Goal: Check status: Check status

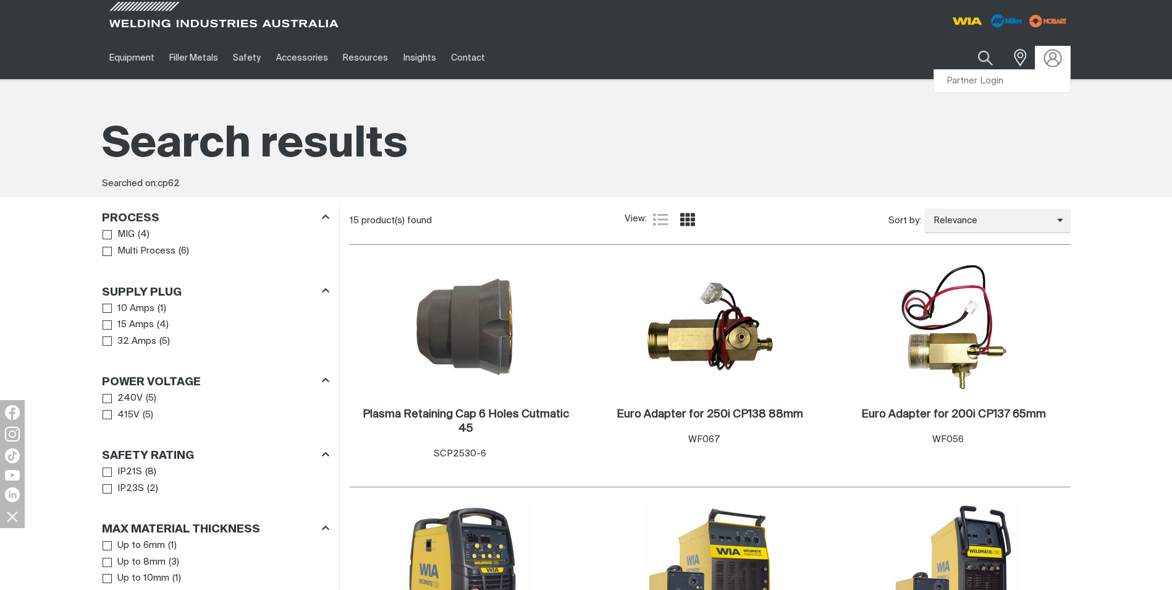
click at [1050, 54] on img at bounding box center [1053, 58] width 18 height 18
click at [1031, 78] on link "Partner Login" at bounding box center [1002, 81] width 136 height 23
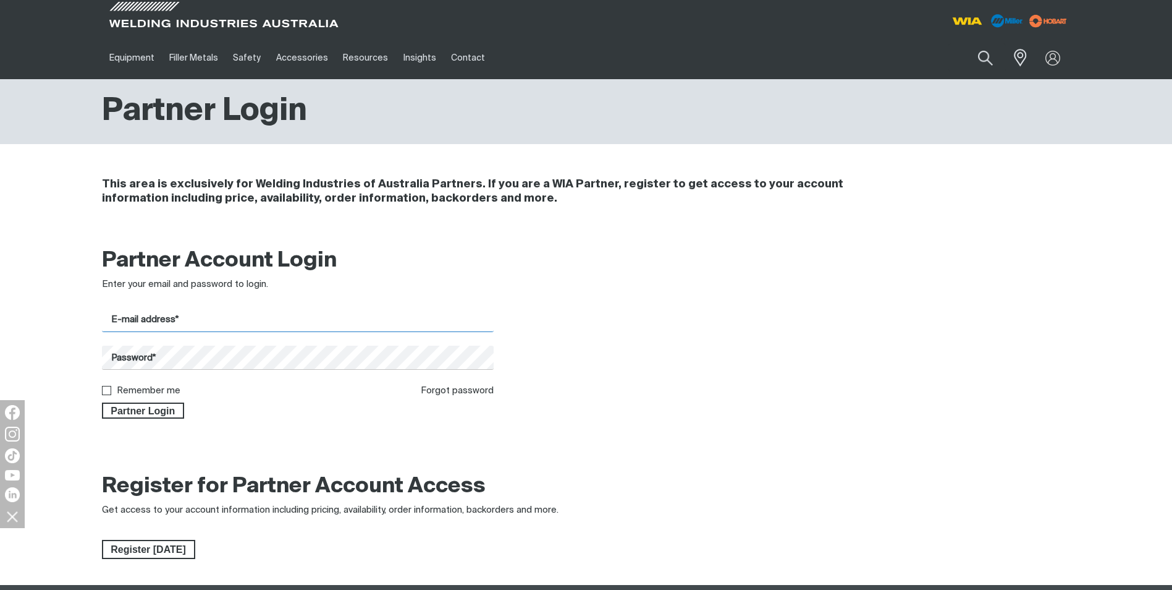
type input "[PERSON_NAME][EMAIL_ADDRESS][DOMAIN_NAME]"
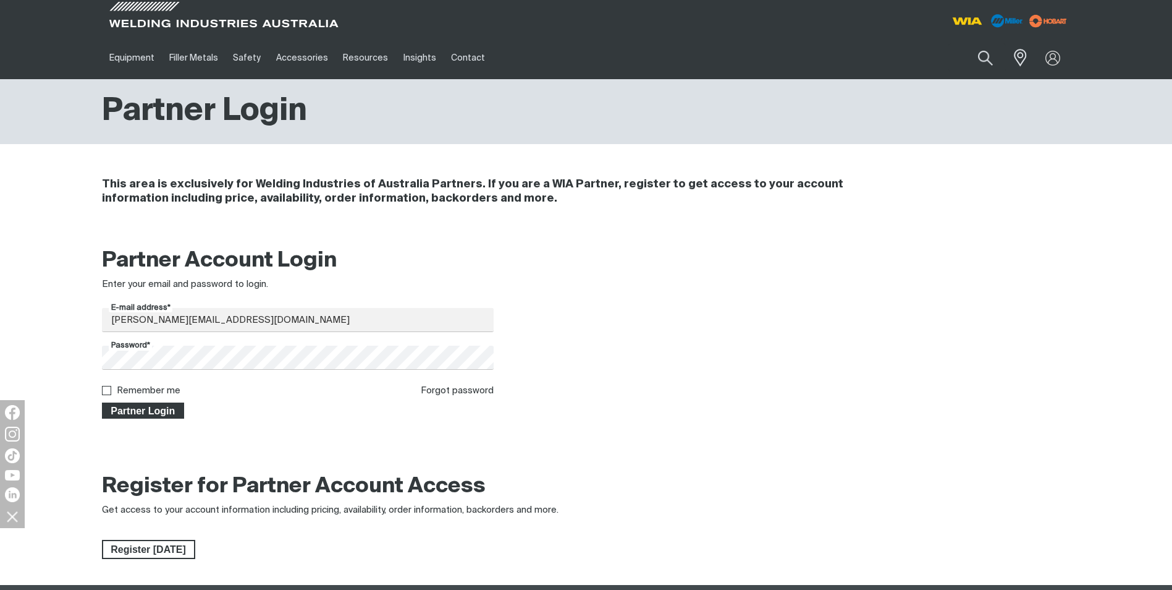
click at [167, 409] on span "Partner Login" at bounding box center [143, 410] width 80 height 16
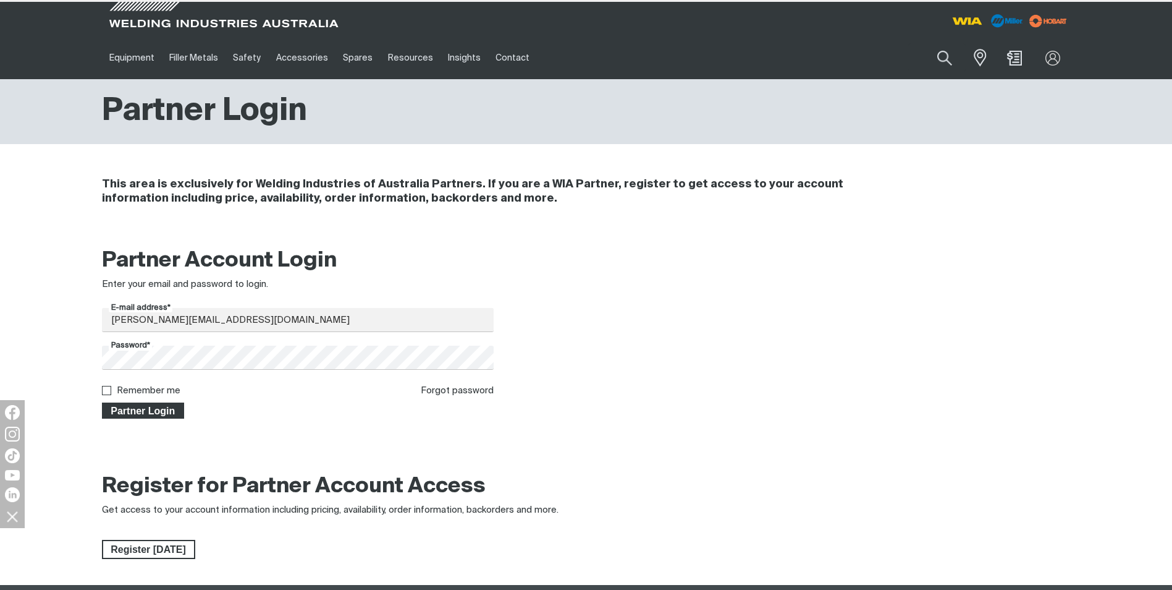
type input "cp62"
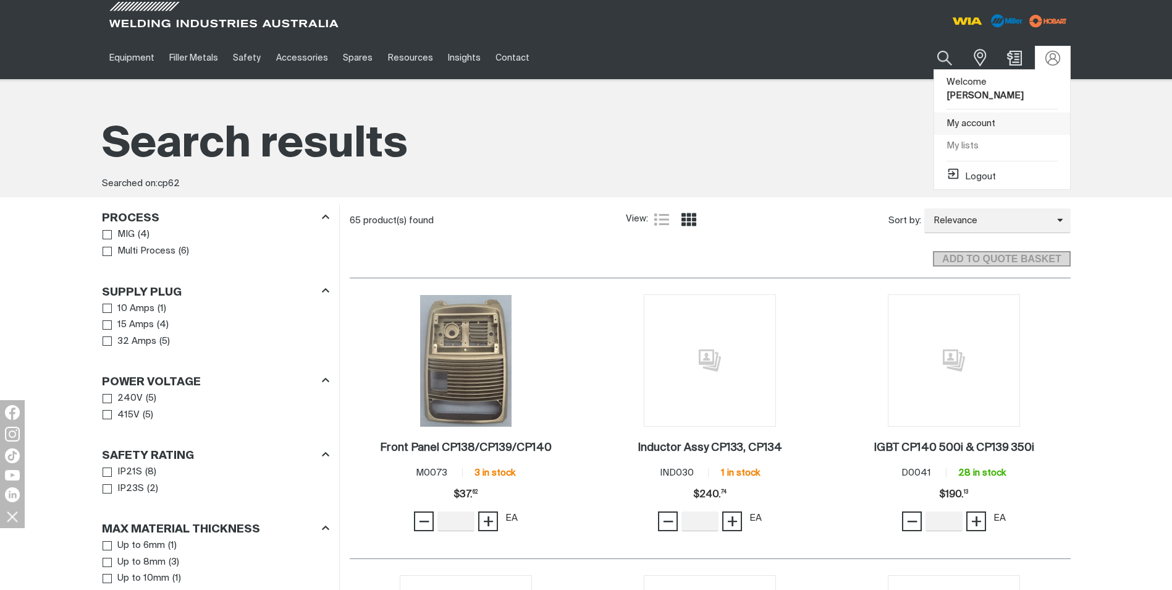
click at [972, 124] on link "My account" at bounding box center [1002, 123] width 136 height 23
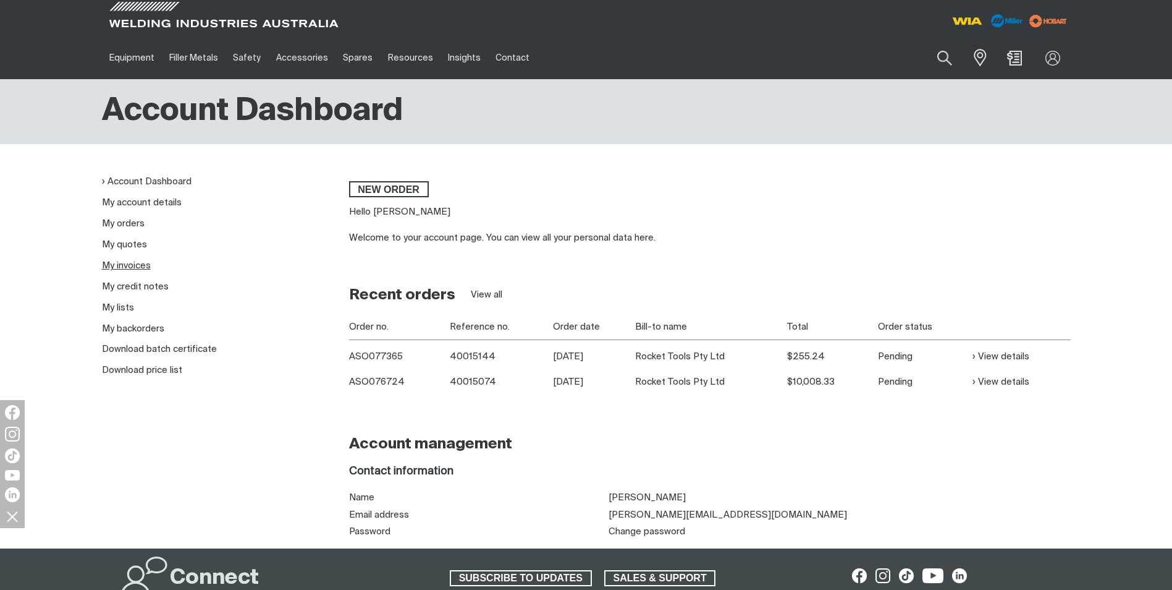
click at [121, 263] on link "My invoices" at bounding box center [126, 265] width 49 height 9
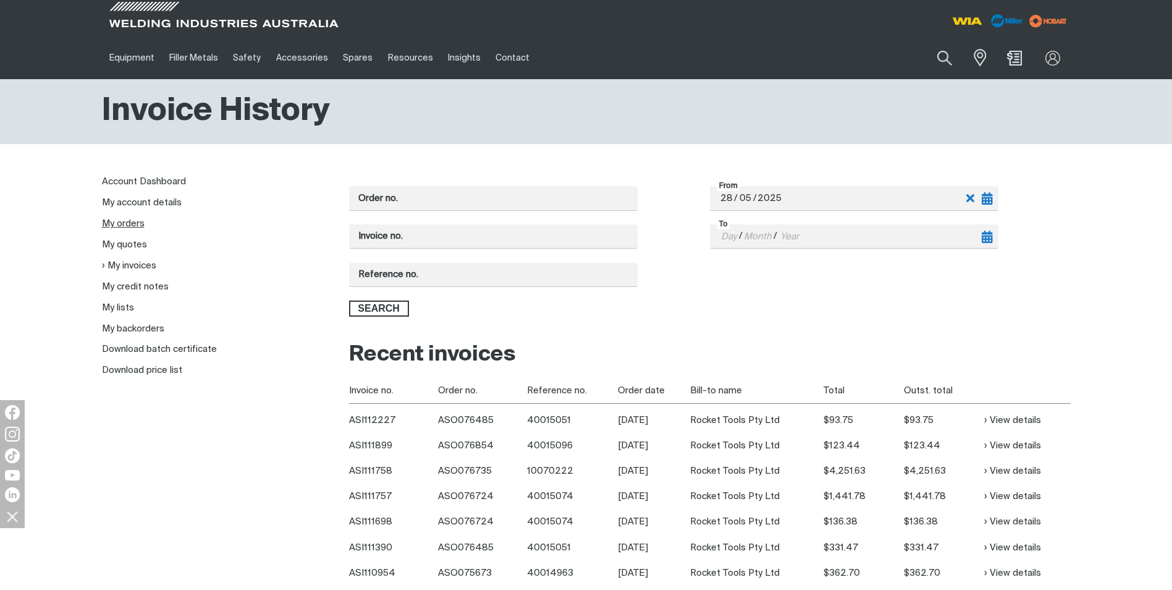
click at [129, 224] on link "My orders" at bounding box center [123, 223] width 43 height 9
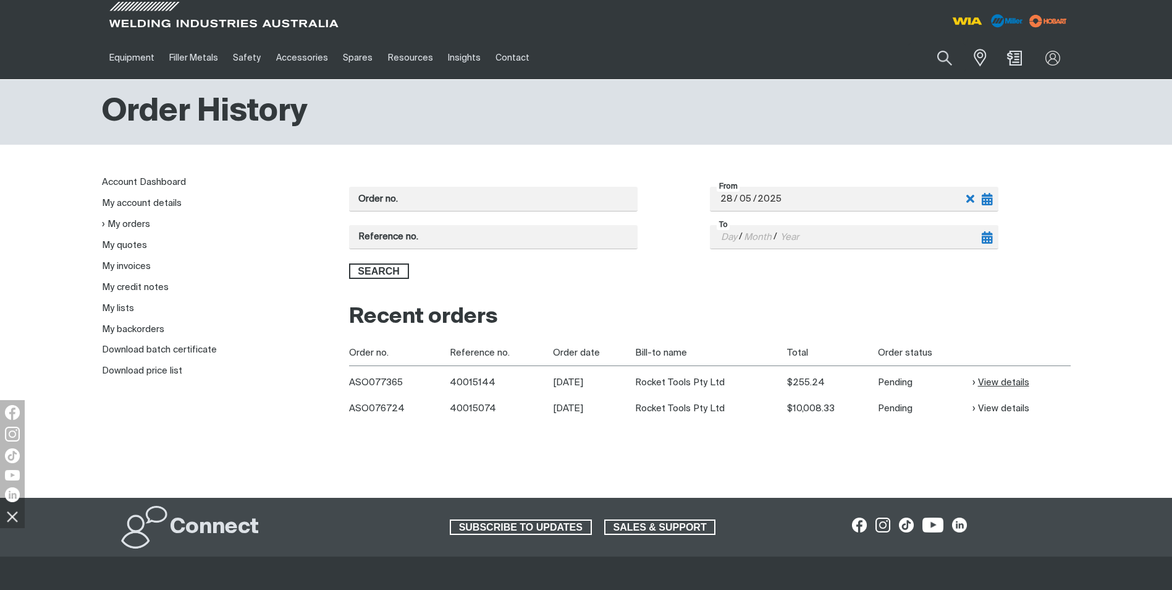
click at [1000, 386] on link "View details" at bounding box center [1001, 382] width 57 height 14
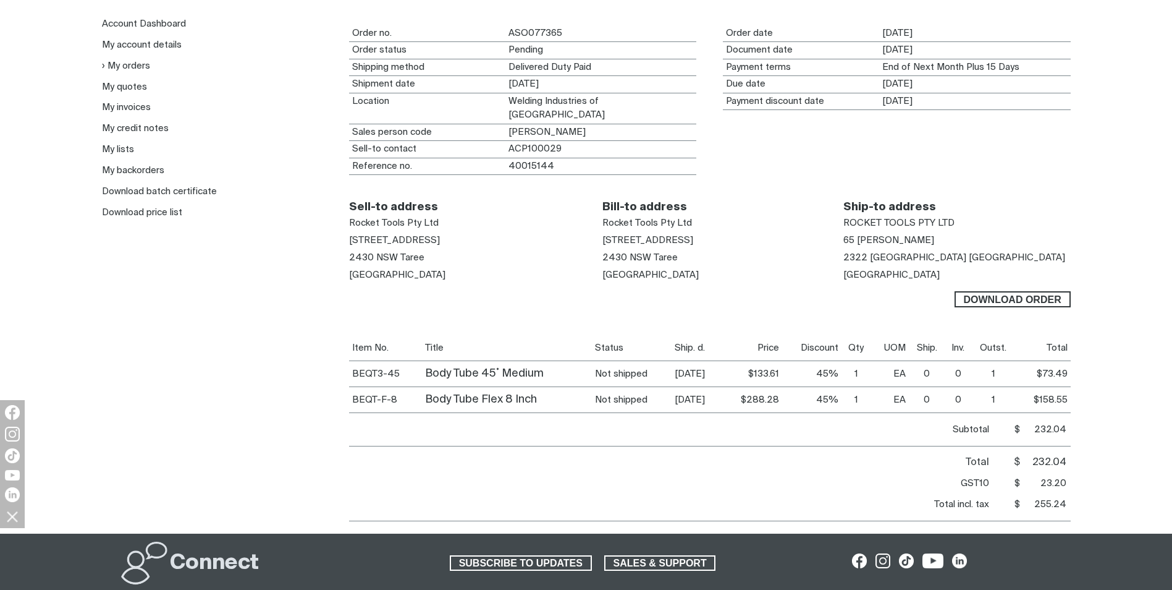
scroll to position [185, 0]
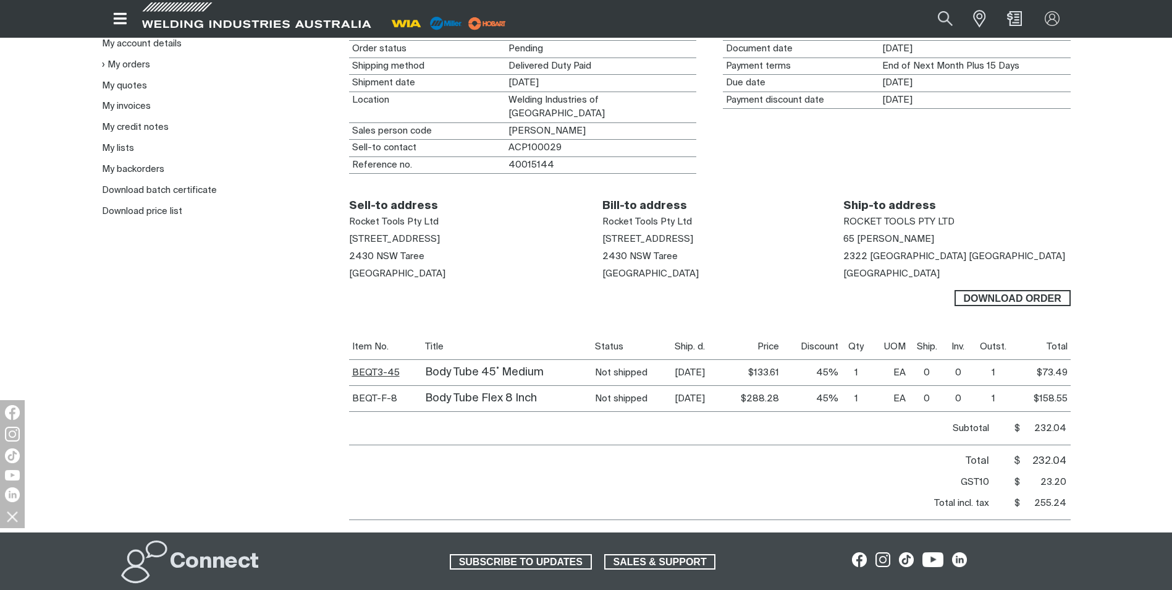
click at [375, 368] on link "BEQT3-45" at bounding box center [376, 372] width 48 height 9
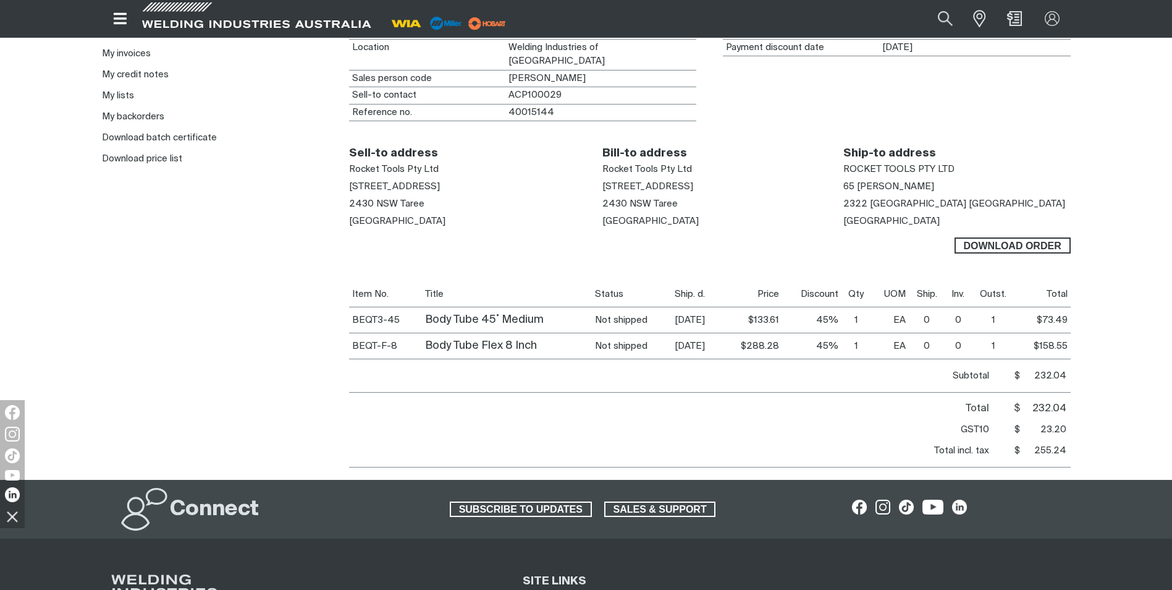
scroll to position [245, 0]
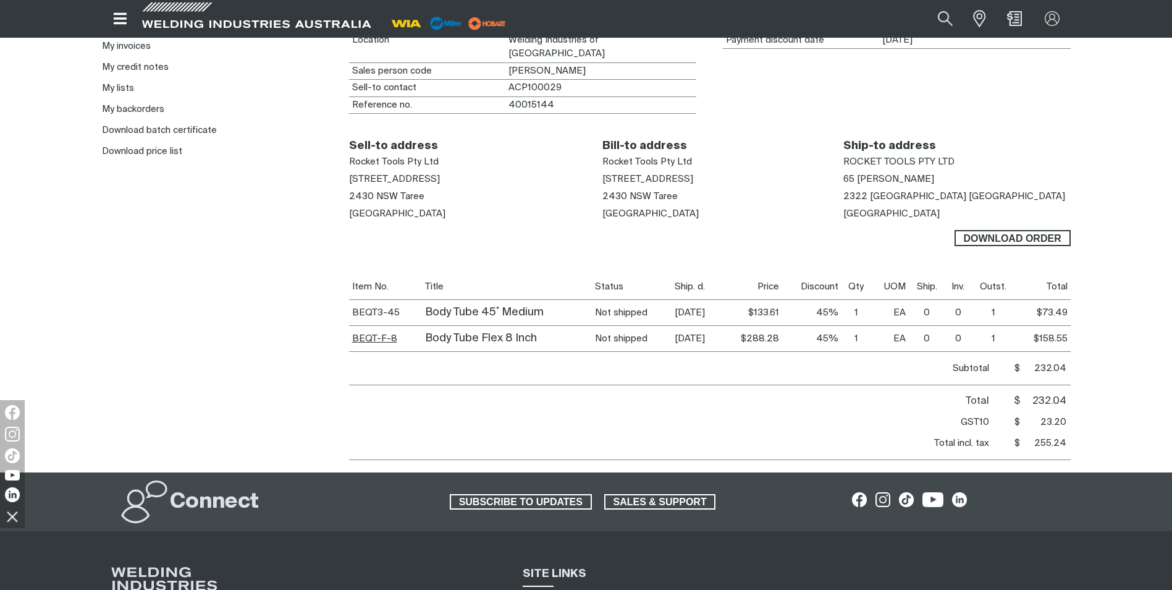
click at [364, 334] on link "BEQT-F-8" at bounding box center [374, 338] width 45 height 9
